Goal: Check status: Check status

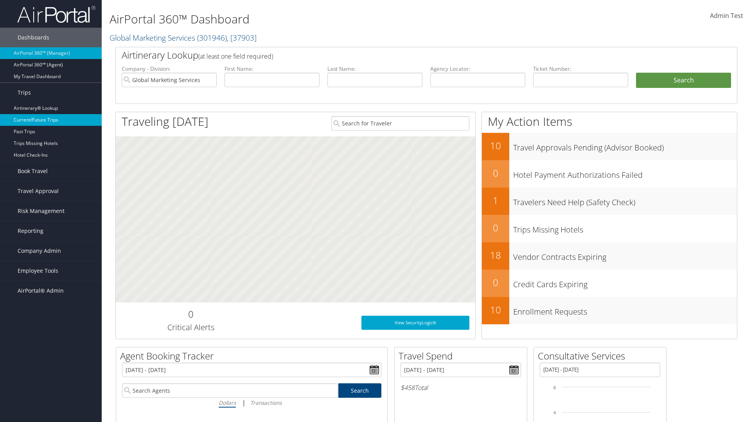
click at [51, 120] on link "Current/Future Trips" at bounding box center [51, 120] width 102 height 12
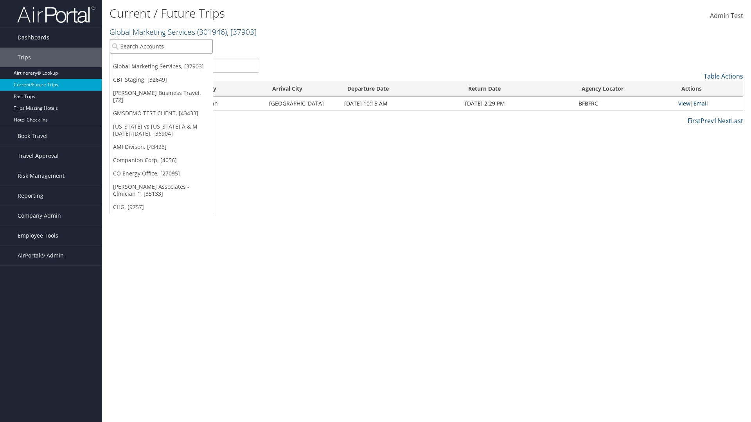
click at [161, 46] on input "search" at bounding box center [161, 46] width 103 height 14
type input "CBTSTG"
click at [161, 61] on div "CBT Staging (CBTSTG), [32649]" at bounding box center [161, 60] width 111 height 7
